Goal: Information Seeking & Learning: Find specific fact

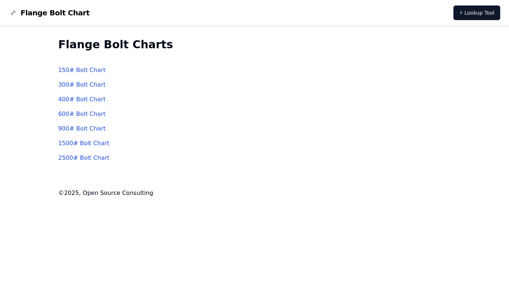
click at [70, 144] on link "1500 # Bolt Chart" at bounding box center [83, 143] width 51 height 7
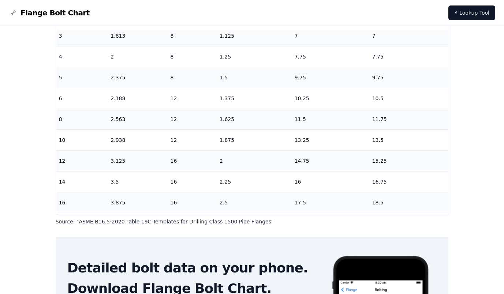
scroll to position [180, 0]
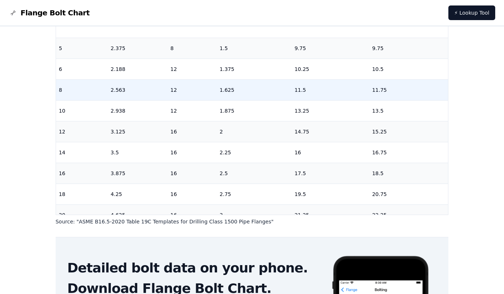
click at [299, 90] on td "11.5" at bounding box center [331, 89] width 78 height 21
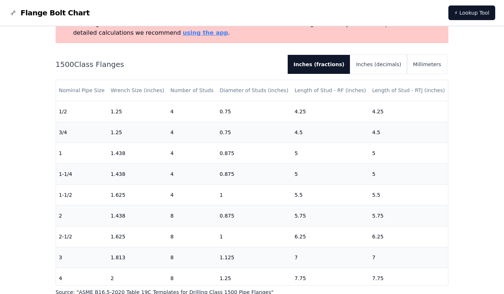
scroll to position [59, 0]
click at [392, 66] on button "Inches (decimals)" at bounding box center [378, 63] width 57 height 19
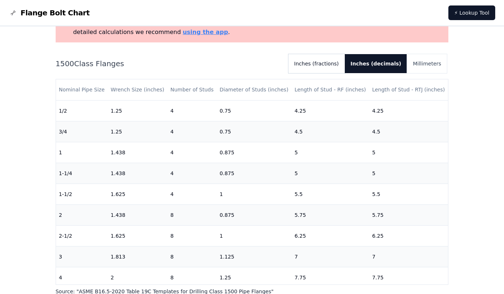
click at [321, 65] on button "Inches (fractions)" at bounding box center [316, 63] width 56 height 19
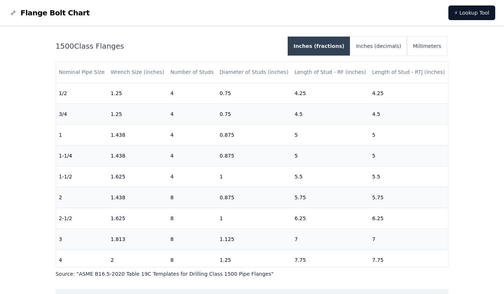
scroll to position [90, 0]
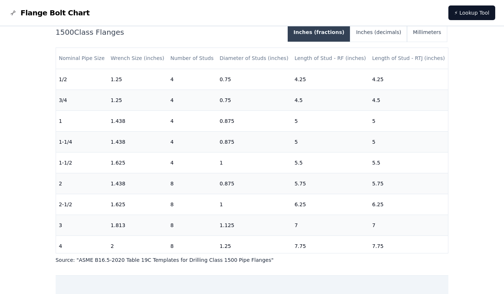
click at [321, 65] on th "Length of Stud - RF (inches)" at bounding box center [331, 58] width 78 height 21
click at [395, 36] on button "Inches (decimals)" at bounding box center [378, 32] width 57 height 19
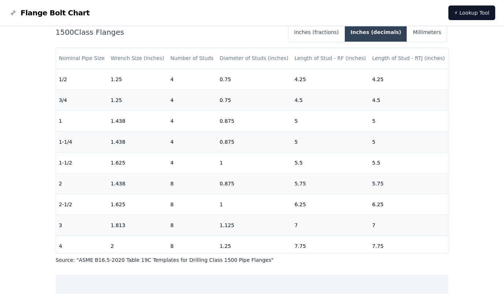
click at [395, 36] on button "Inches (decimals)" at bounding box center [376, 32] width 63 height 19
click at [333, 33] on button "Inches (fractions)" at bounding box center [316, 32] width 56 height 19
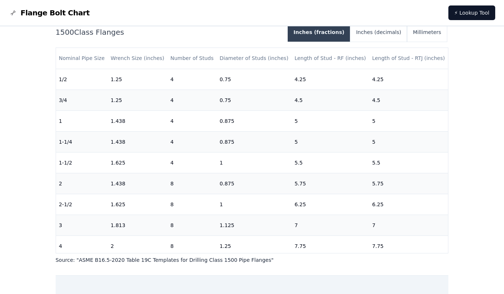
click at [333, 33] on button "Inches (fractions)" at bounding box center [319, 32] width 63 height 19
click at [387, 30] on button "Inches (decimals)" at bounding box center [378, 32] width 57 height 19
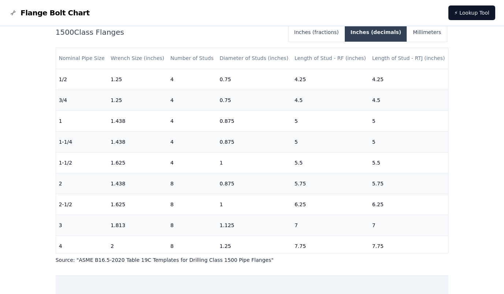
click at [387, 30] on button "Inches (decimals)" at bounding box center [376, 32] width 63 height 19
click at [338, 31] on button "Inches (fractions)" at bounding box center [316, 32] width 56 height 19
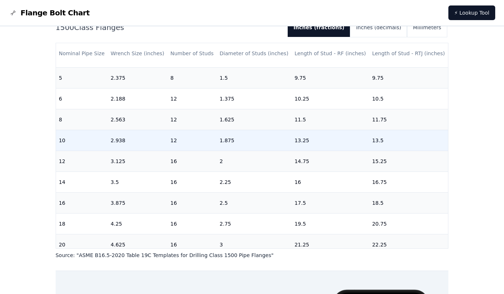
scroll to position [181, 0]
